Goal: Navigation & Orientation: Understand site structure

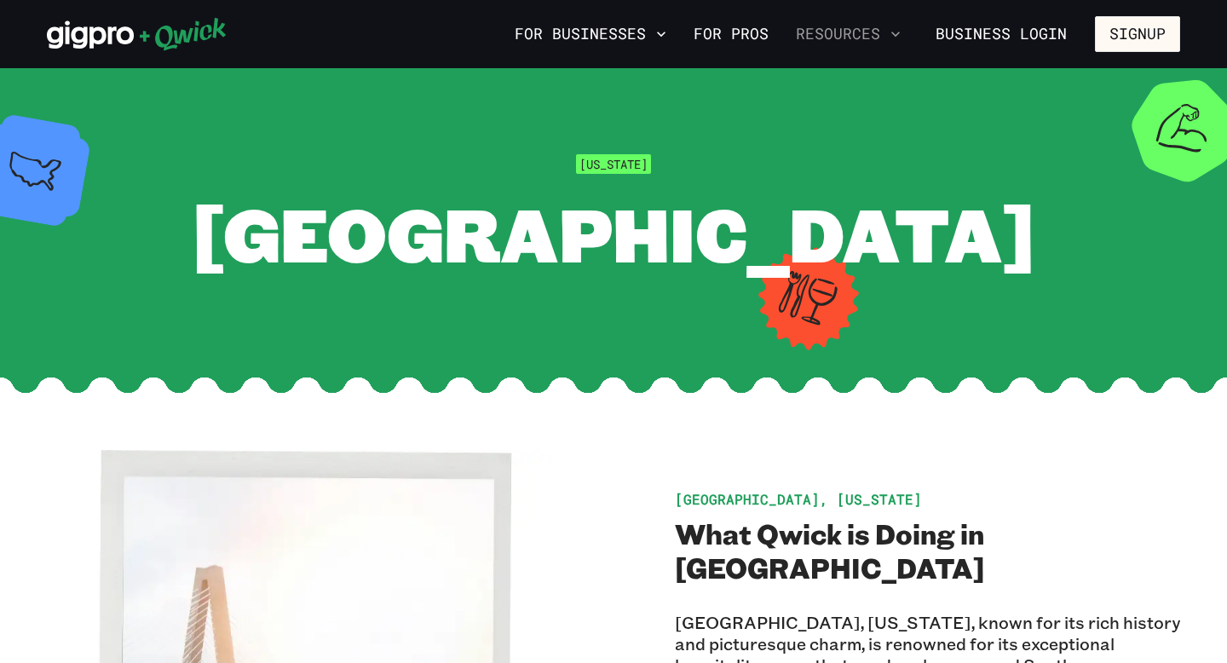
click at [854, 34] on button "Resources" at bounding box center [848, 34] width 118 height 29
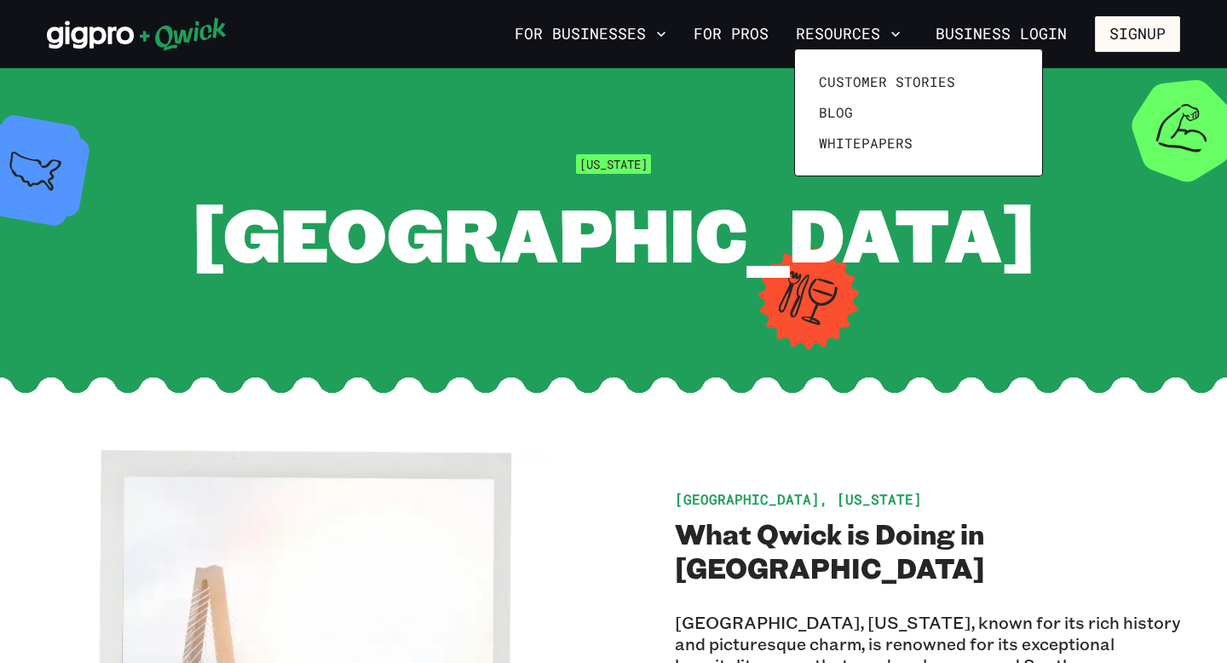
click at [751, 32] on div at bounding box center [613, 331] width 1227 height 663
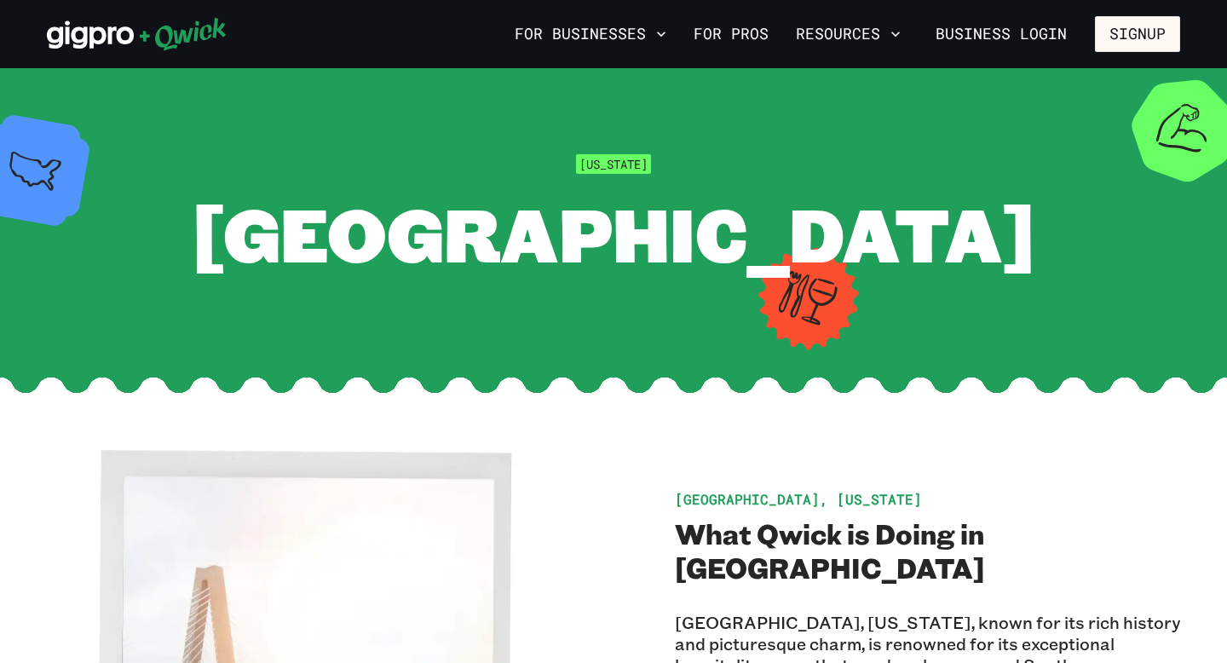
click at [751, 32] on link "For Pros" at bounding box center [731, 34] width 89 height 29
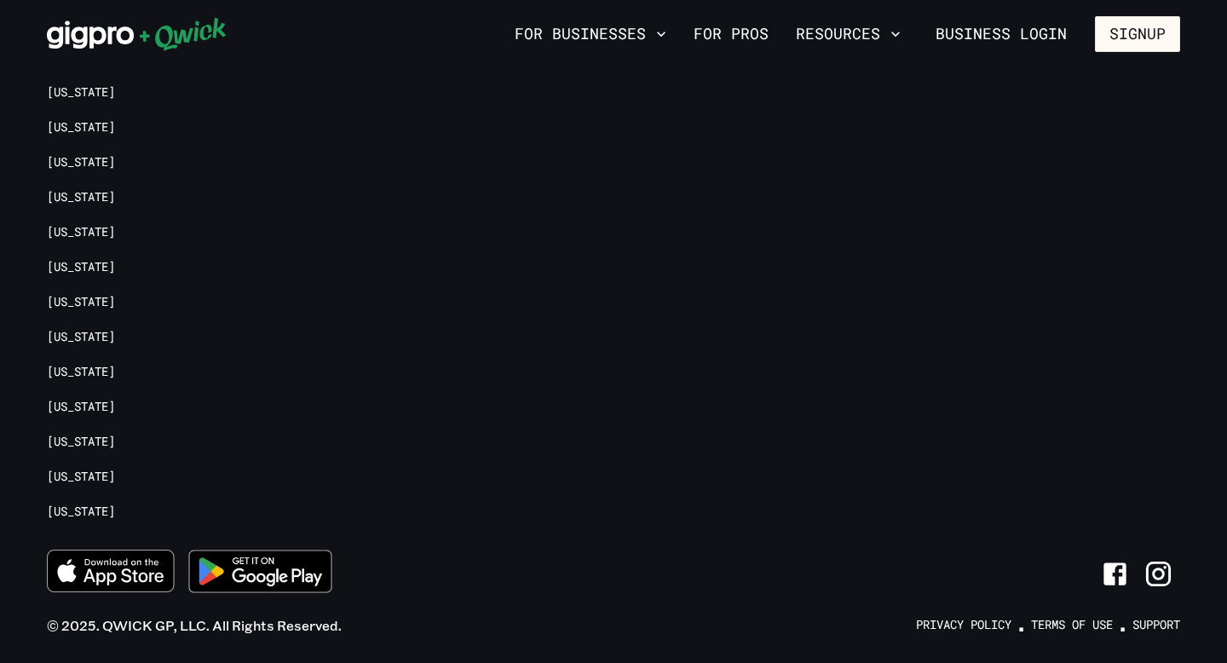
scroll to position [3939, 0]
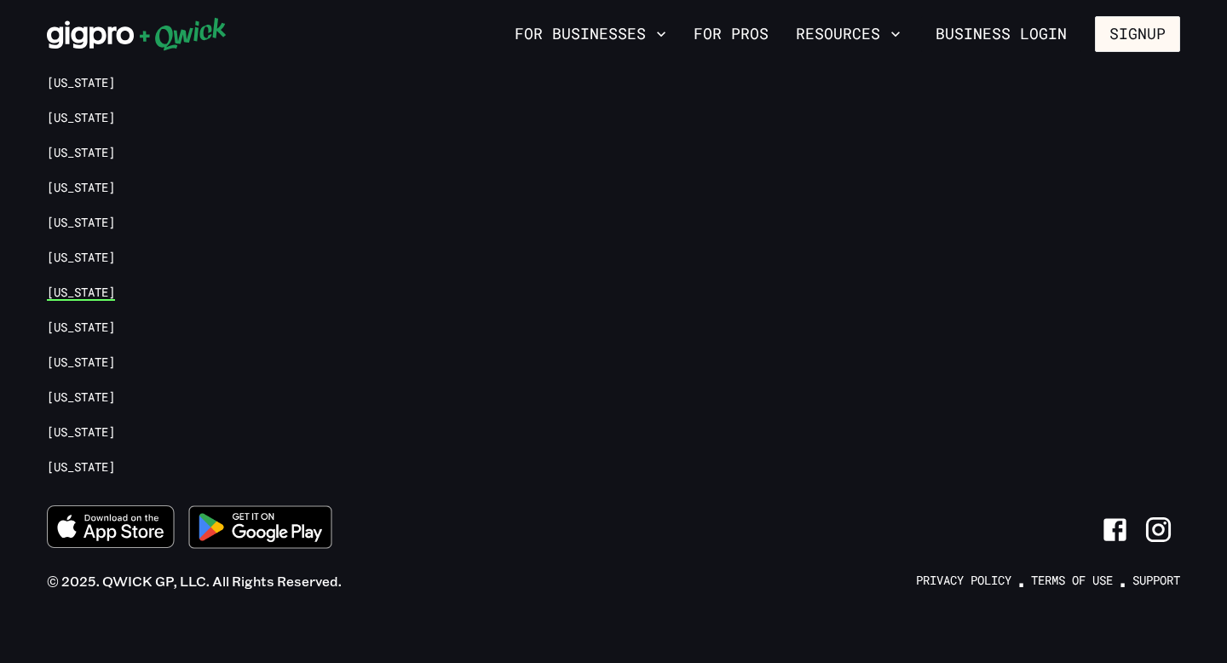
click at [84, 284] on link "[US_STATE]" at bounding box center [81, 292] width 68 height 16
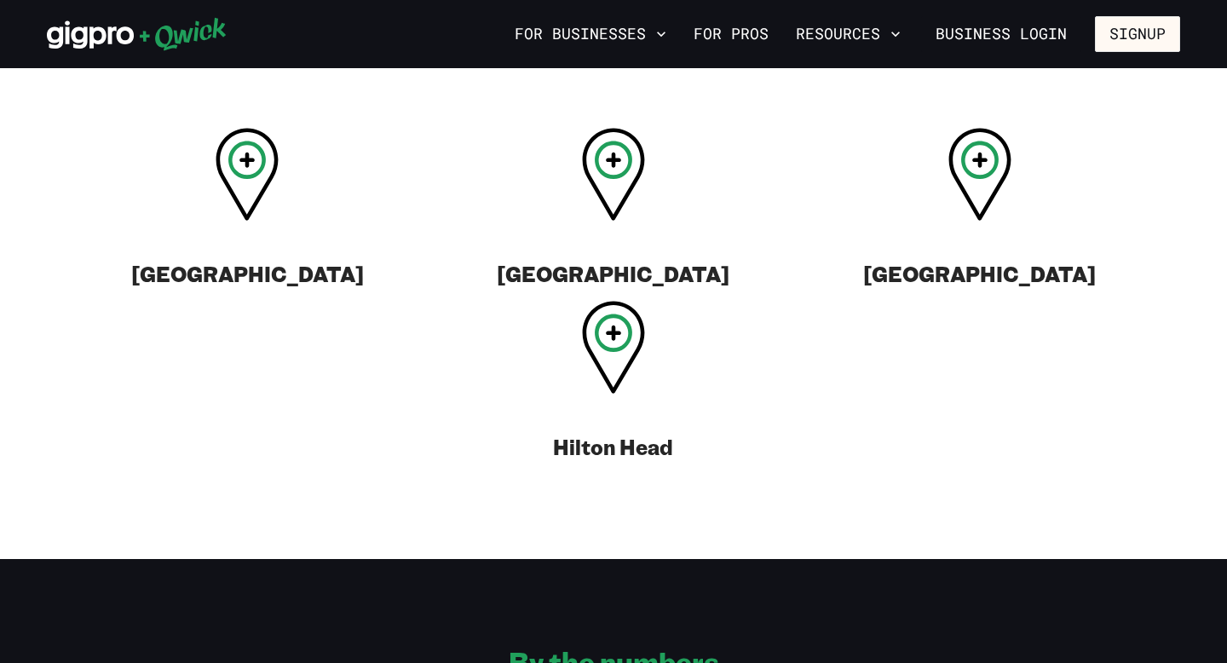
scroll to position [700, 0]
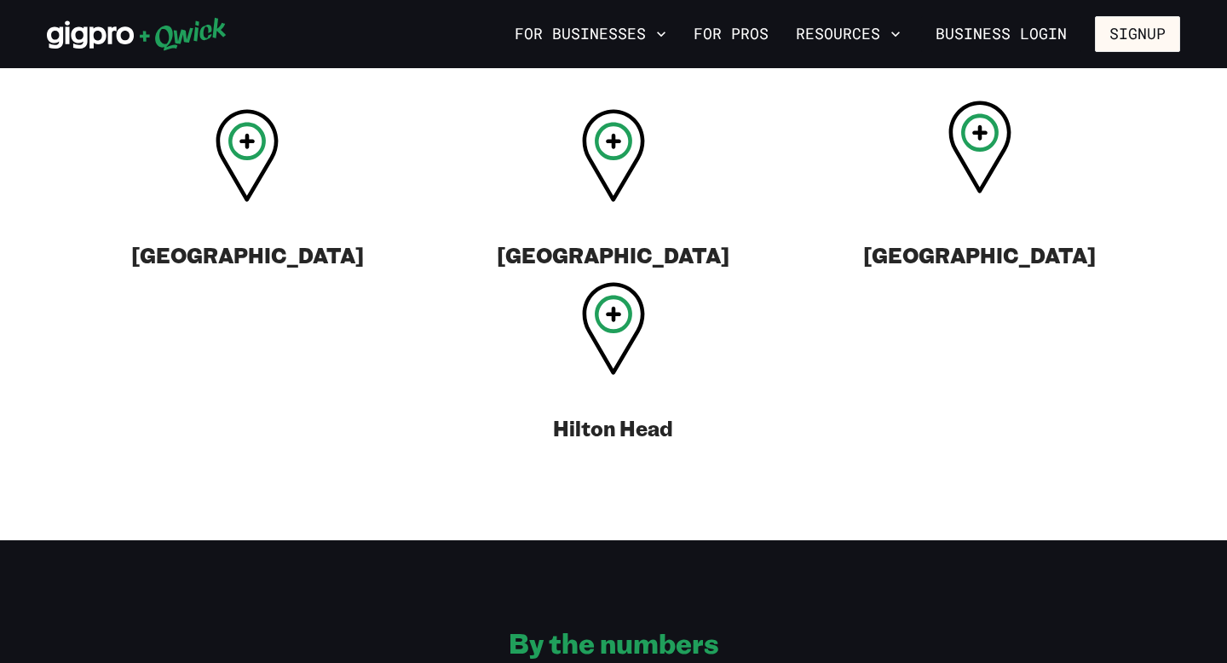
click at [980, 141] on icon at bounding box center [979, 132] width 15 height 15
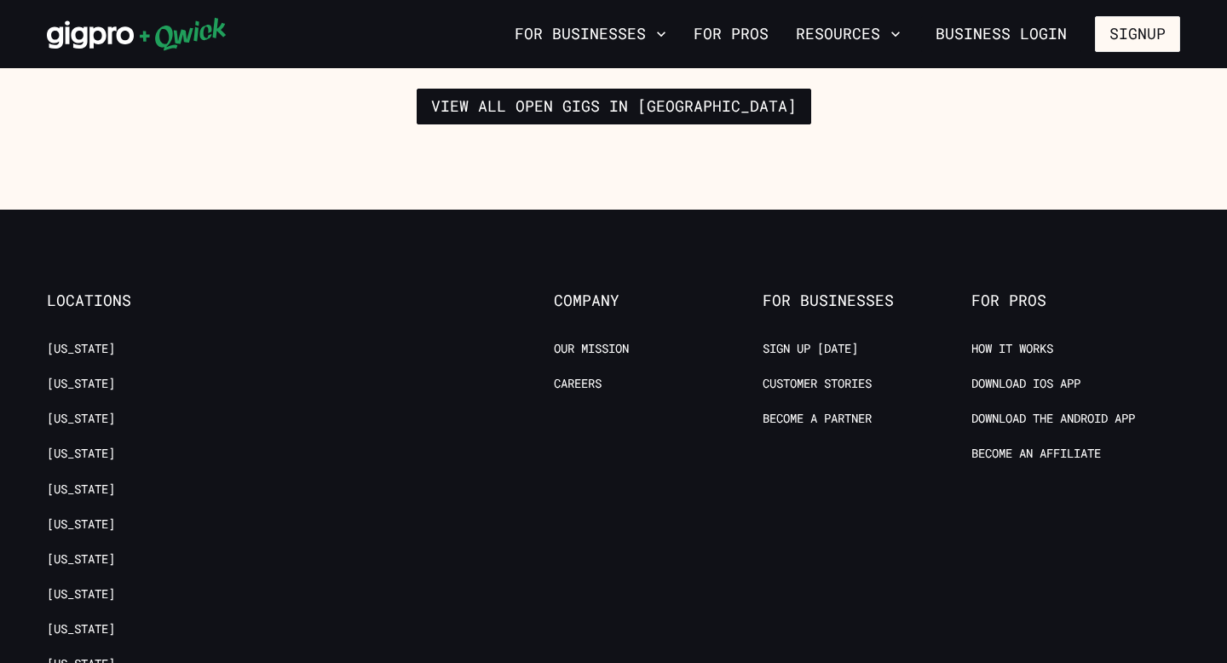
scroll to position [3057, 0]
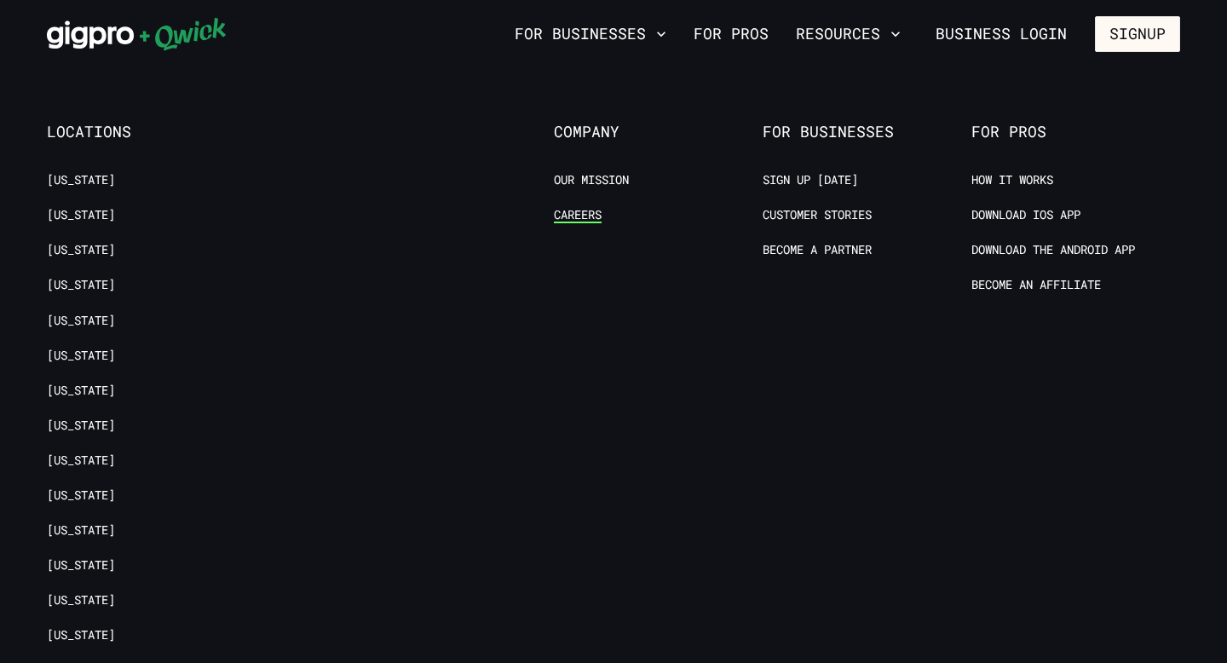
click at [568, 207] on link "Careers" at bounding box center [578, 215] width 48 height 16
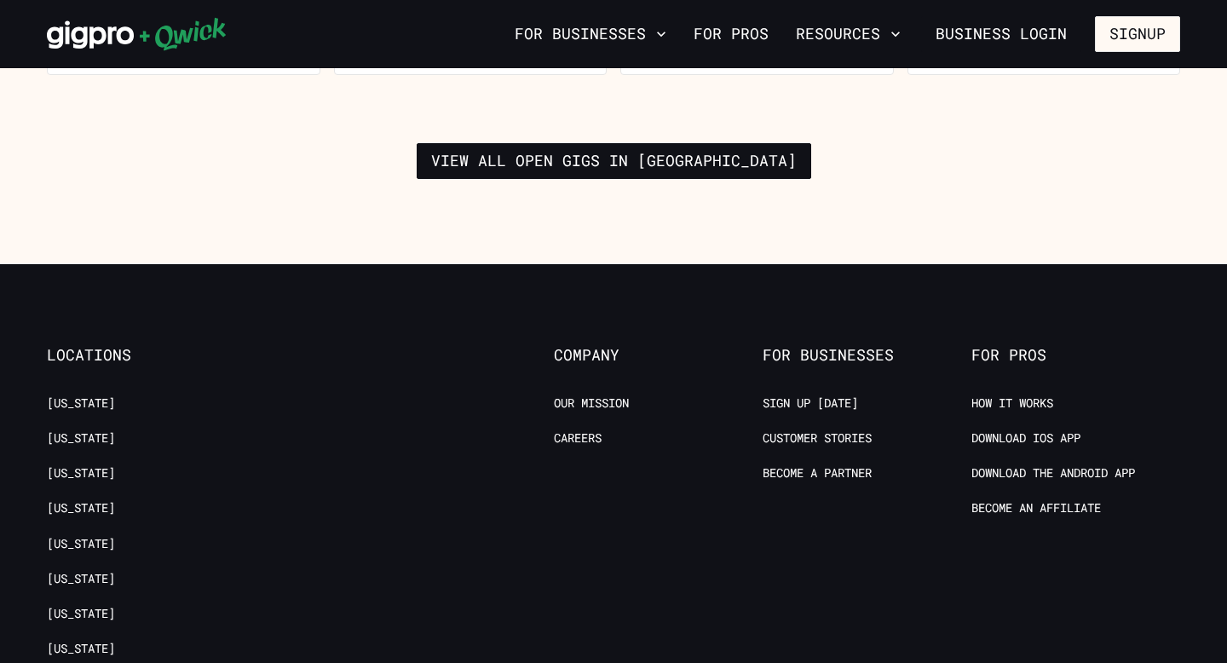
scroll to position [2820, 0]
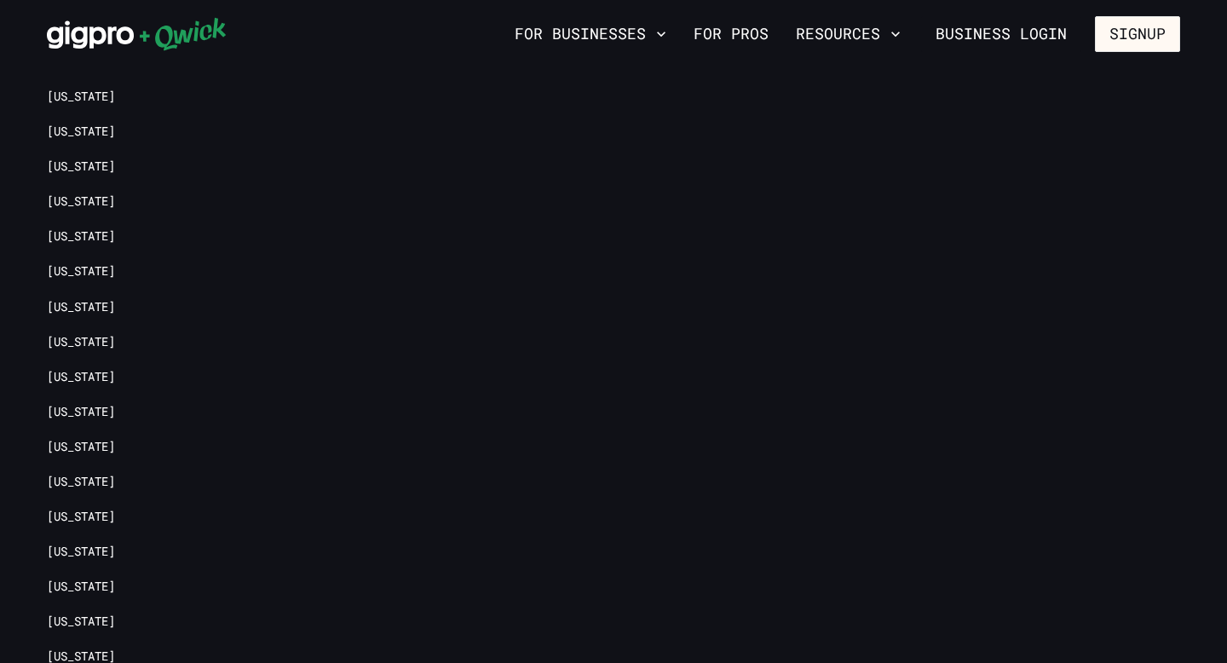
scroll to position [700, 0]
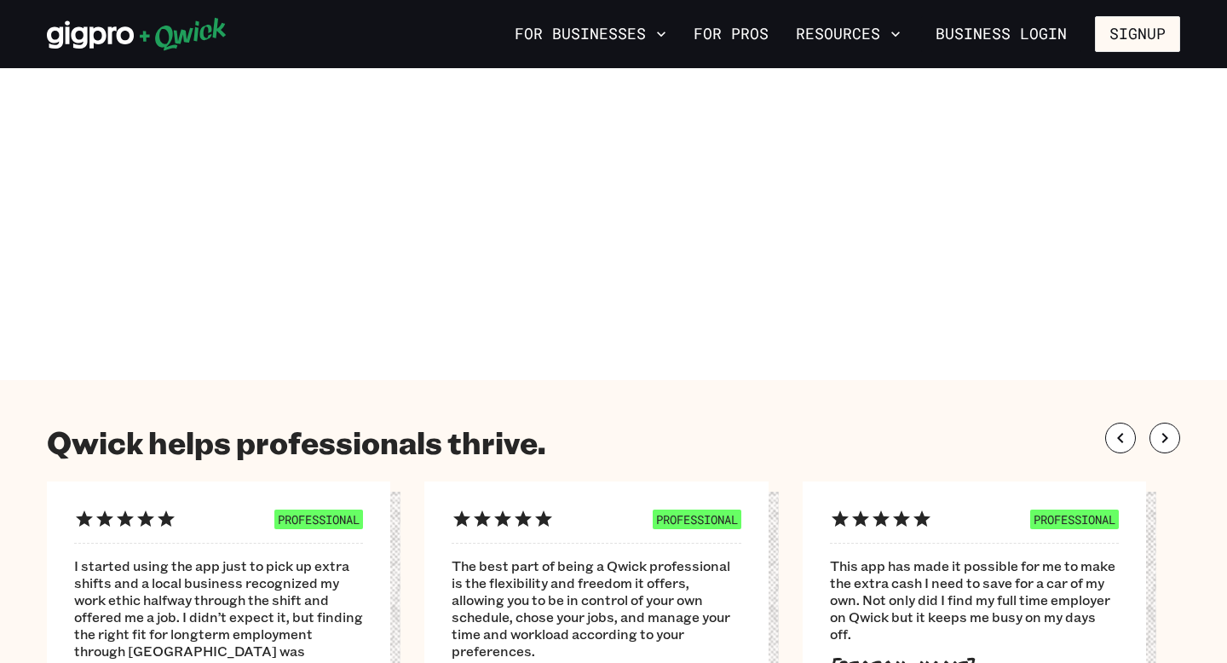
scroll to position [3939, 0]
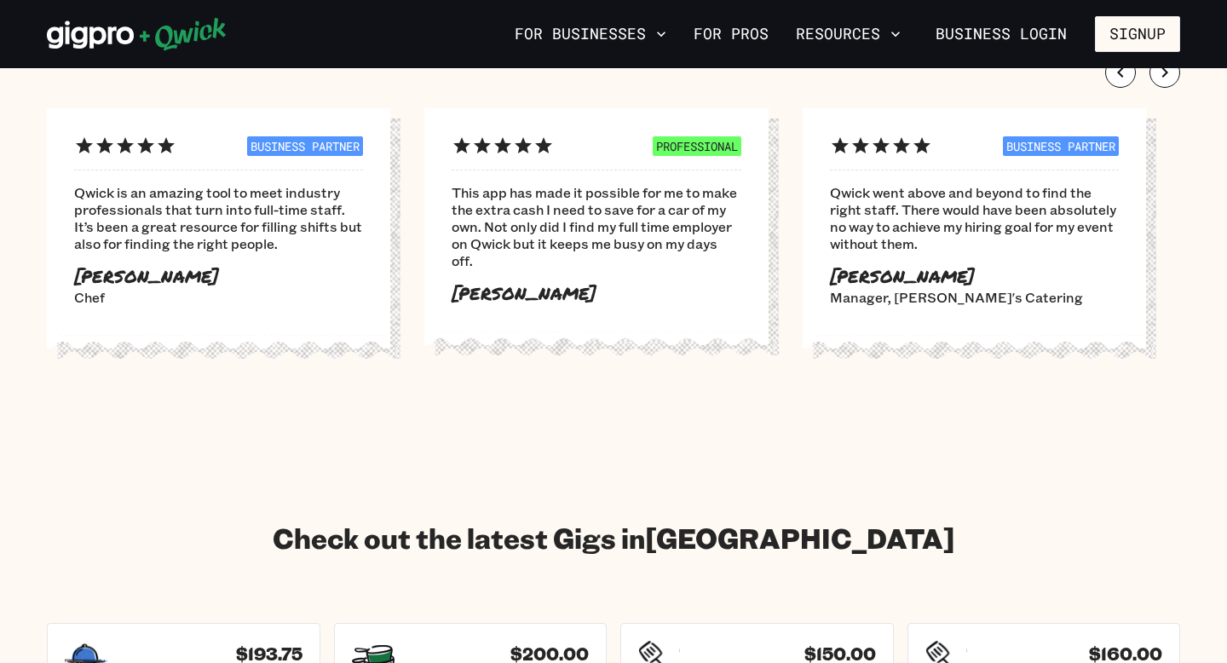
scroll to position [2106, 0]
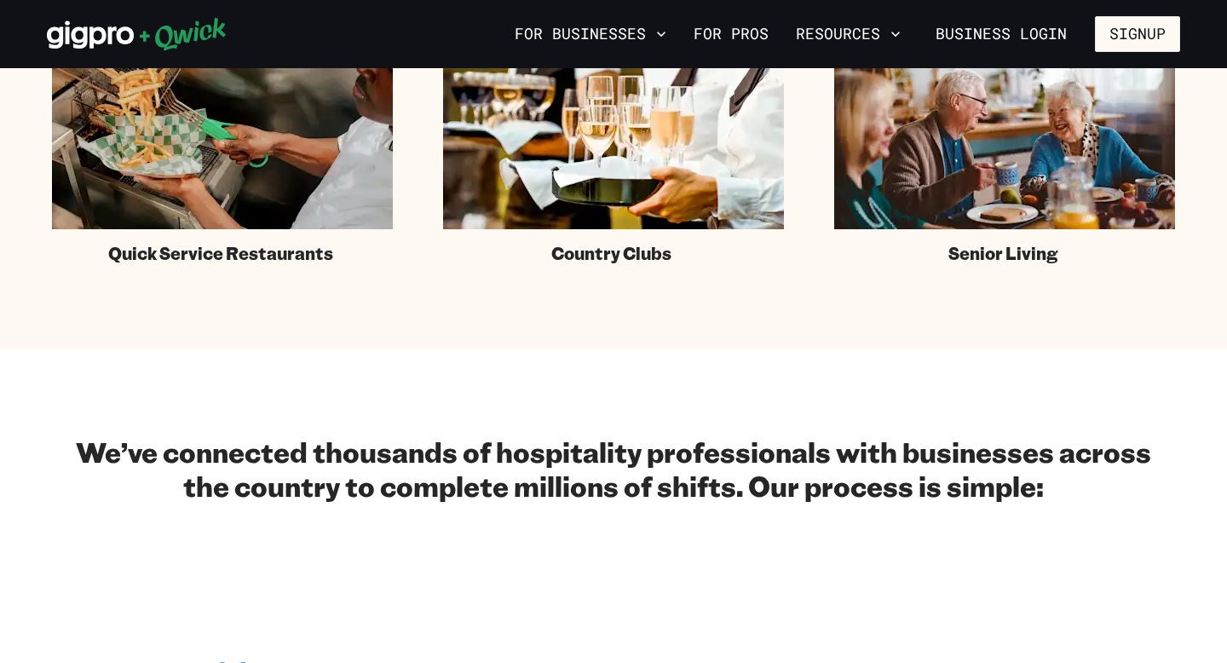
scroll to position [2412, 0]
